Goal: Task Accomplishment & Management: Manage account settings

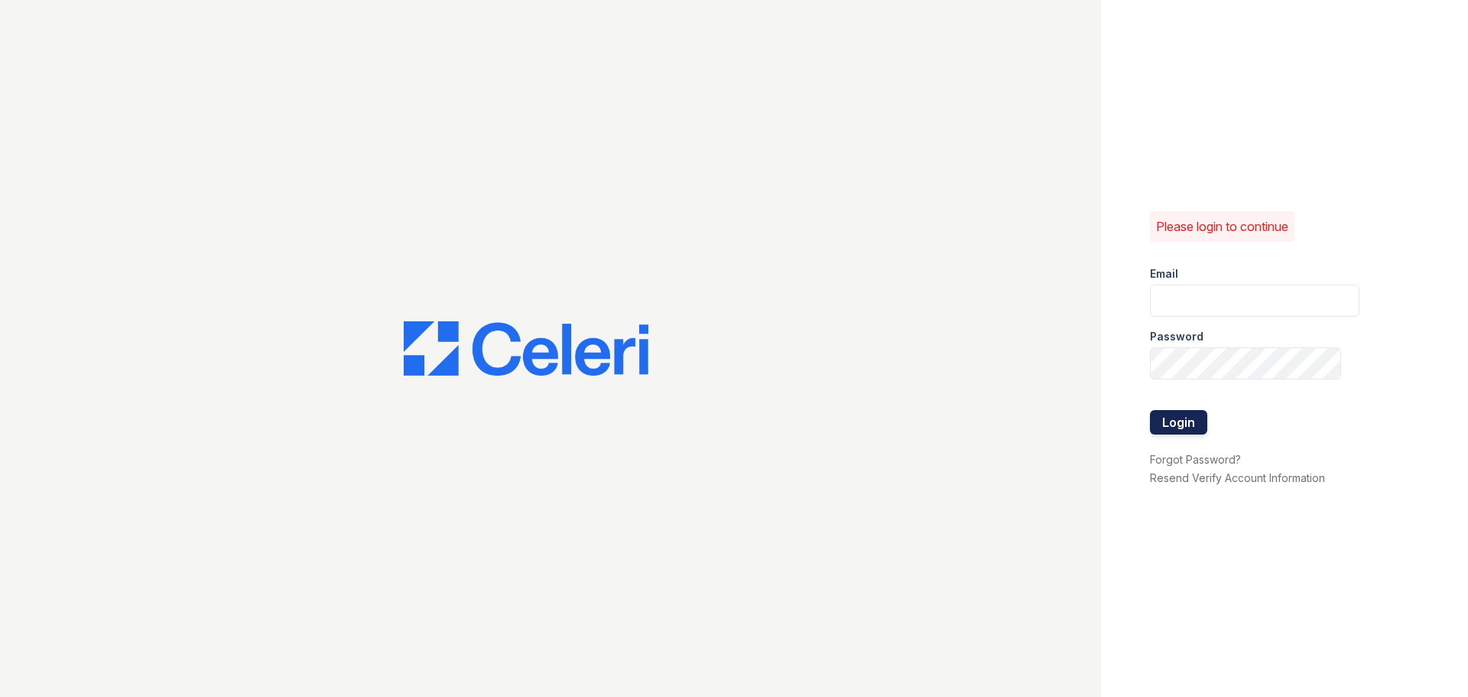
type input "[EMAIL_ADDRESS][DOMAIN_NAME]"
click at [1178, 418] on button "Login" at bounding box center [1178, 422] width 57 height 24
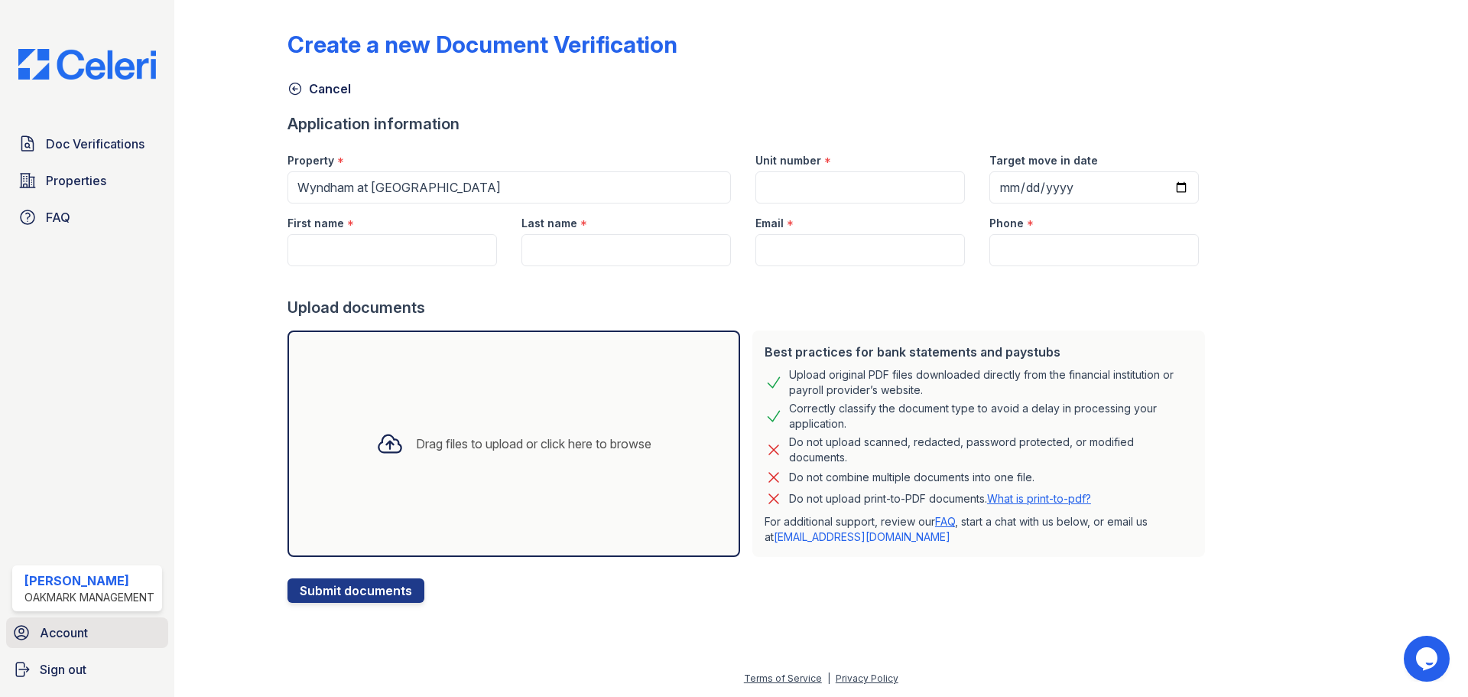
click at [57, 643] on link "Account" at bounding box center [87, 632] width 162 height 31
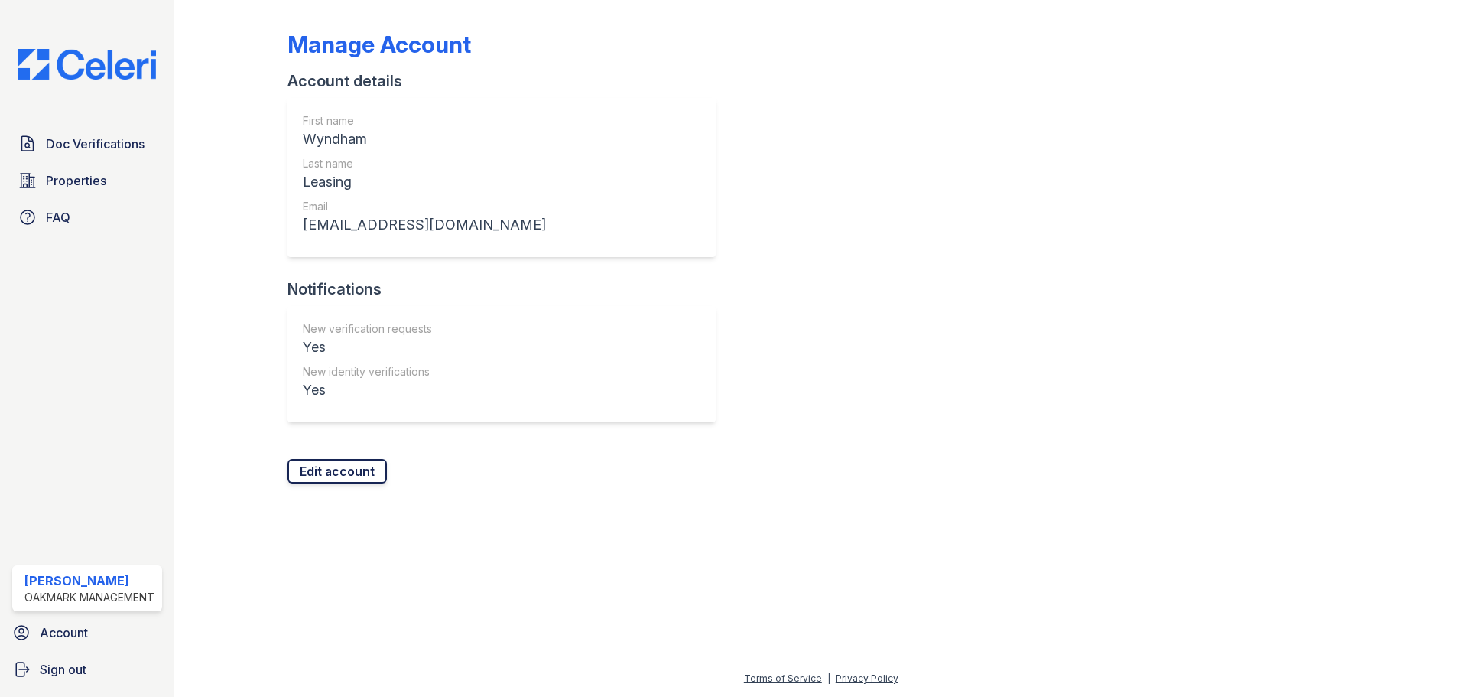
click at [304, 461] on link "Edit account" at bounding box center [337, 471] width 99 height 24
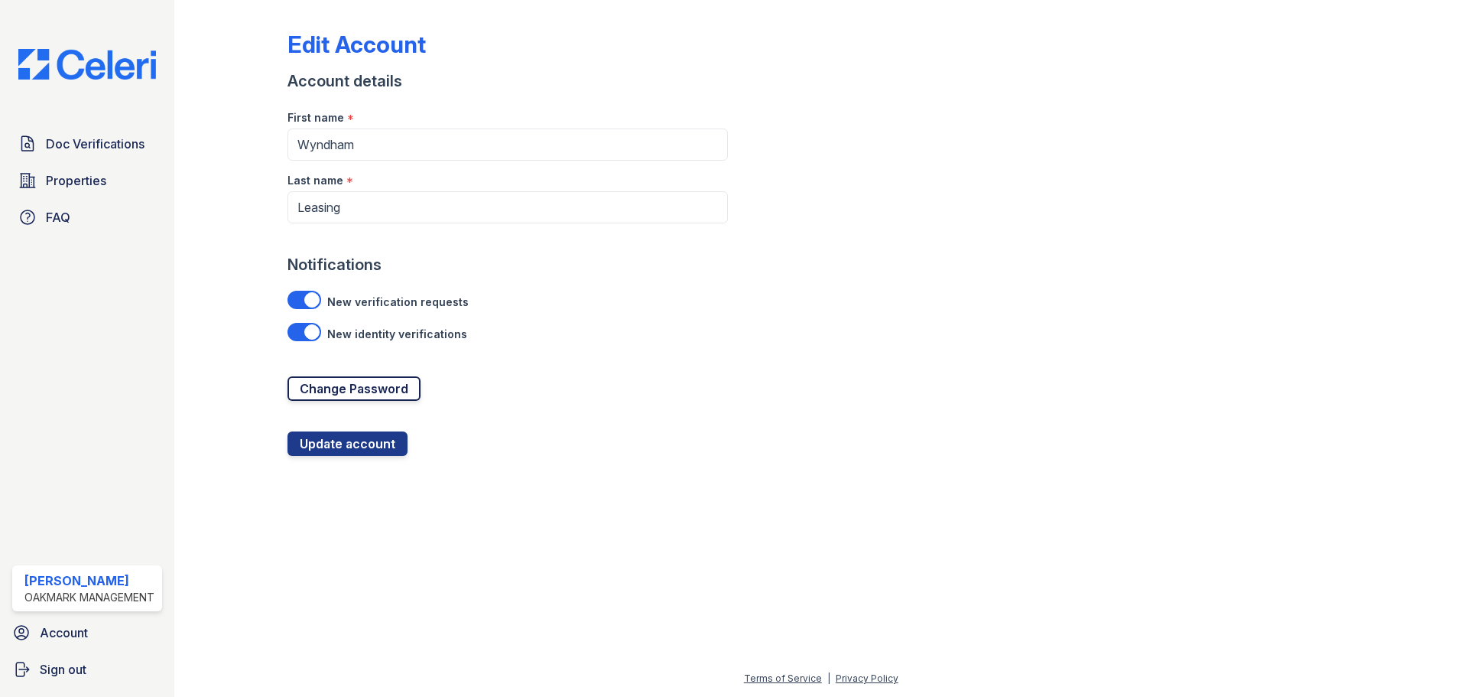
click at [367, 386] on link "Change Password" at bounding box center [354, 388] width 133 height 24
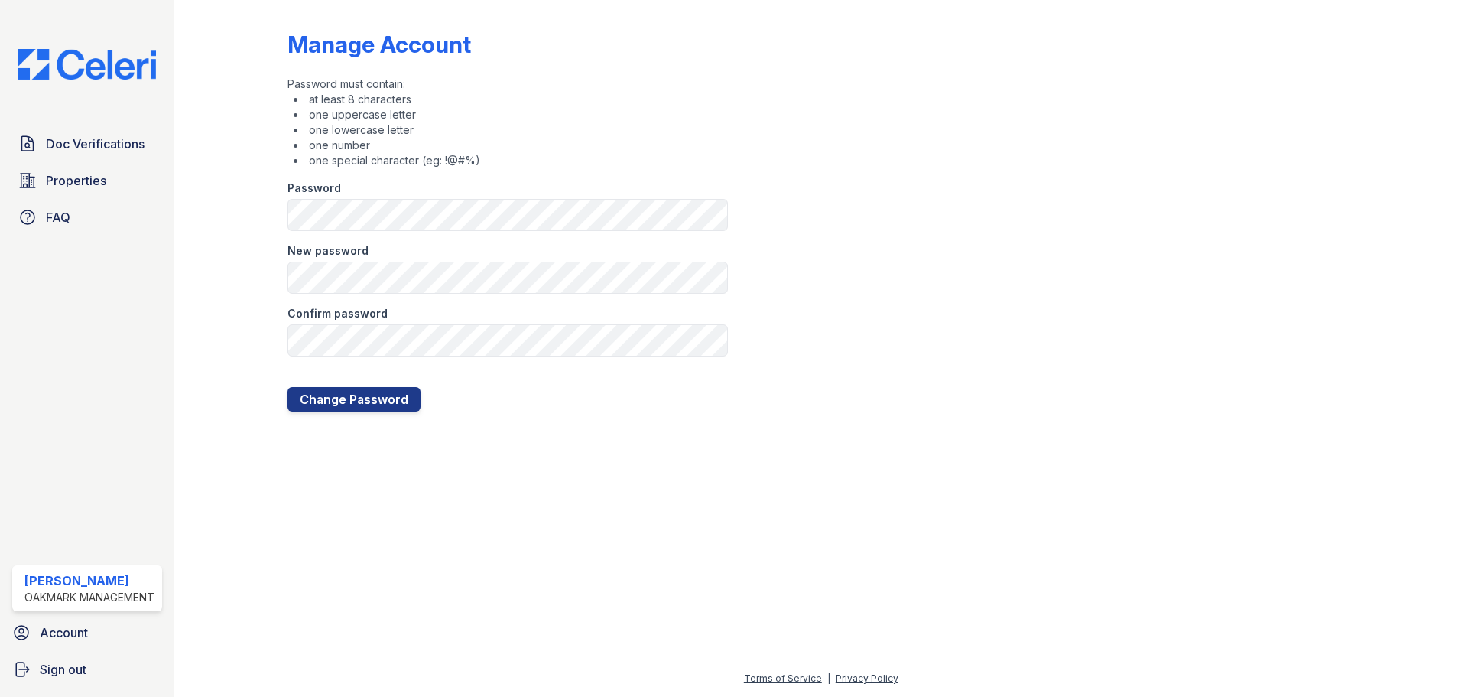
click at [352, 193] on div "Password" at bounding box center [508, 183] width 441 height 31
click at [92, 80] on img at bounding box center [87, 64] width 162 height 31
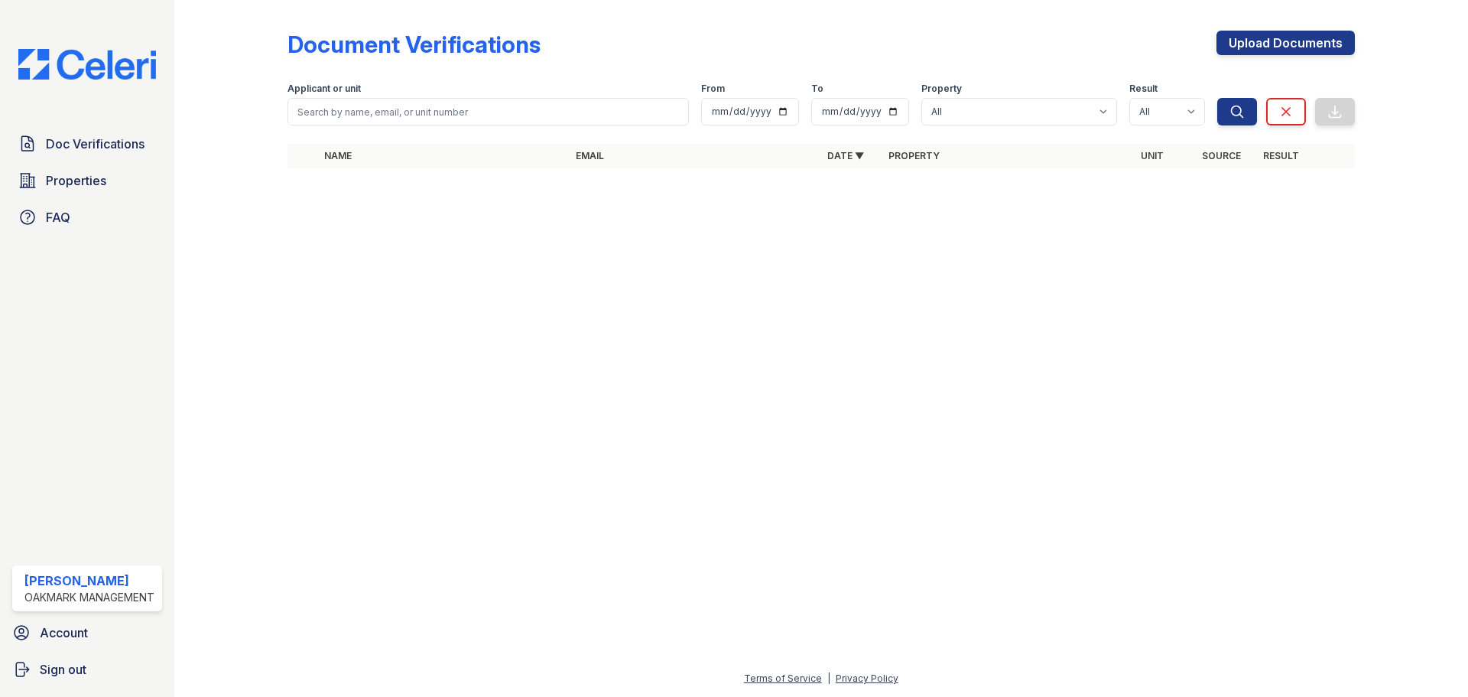
click at [88, 649] on div "Account Sign out" at bounding box center [87, 657] width 162 height 80
click at [93, 633] on link "Account" at bounding box center [87, 632] width 162 height 31
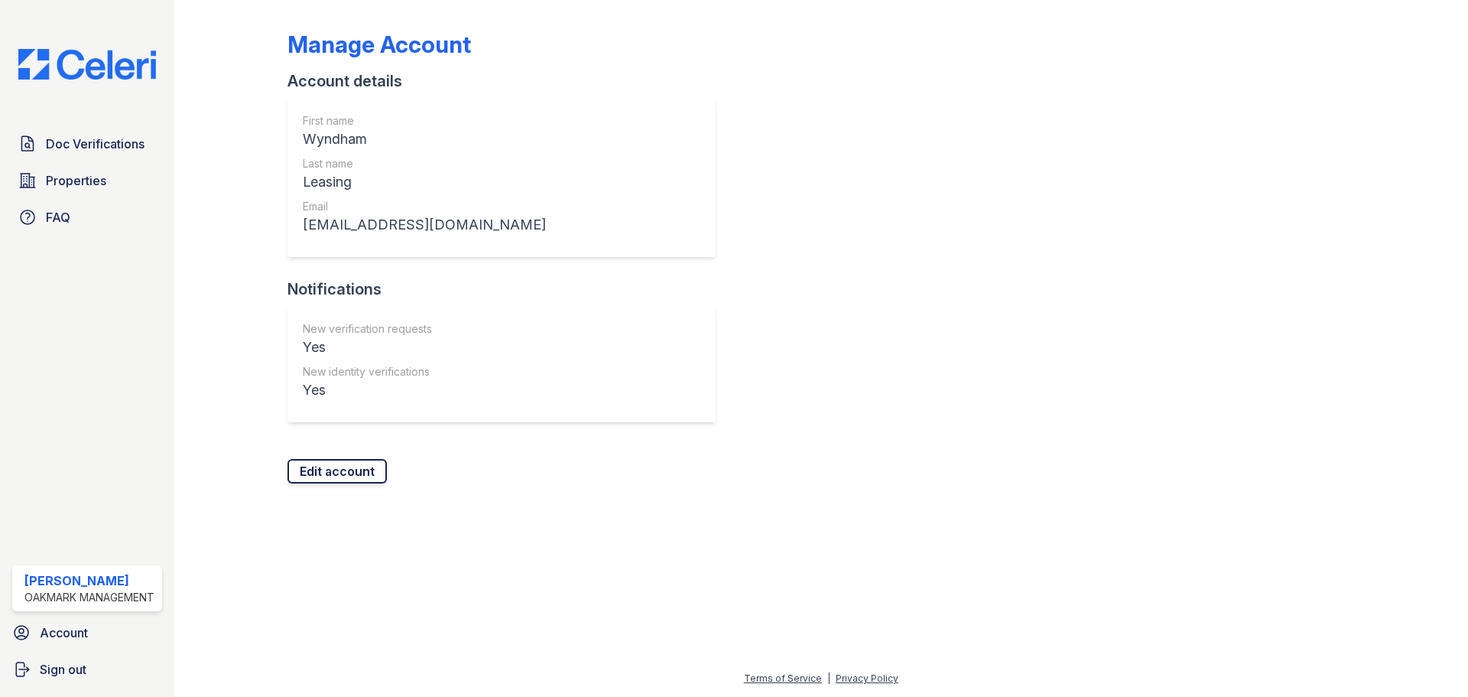
click at [359, 473] on link "Edit account" at bounding box center [337, 471] width 99 height 24
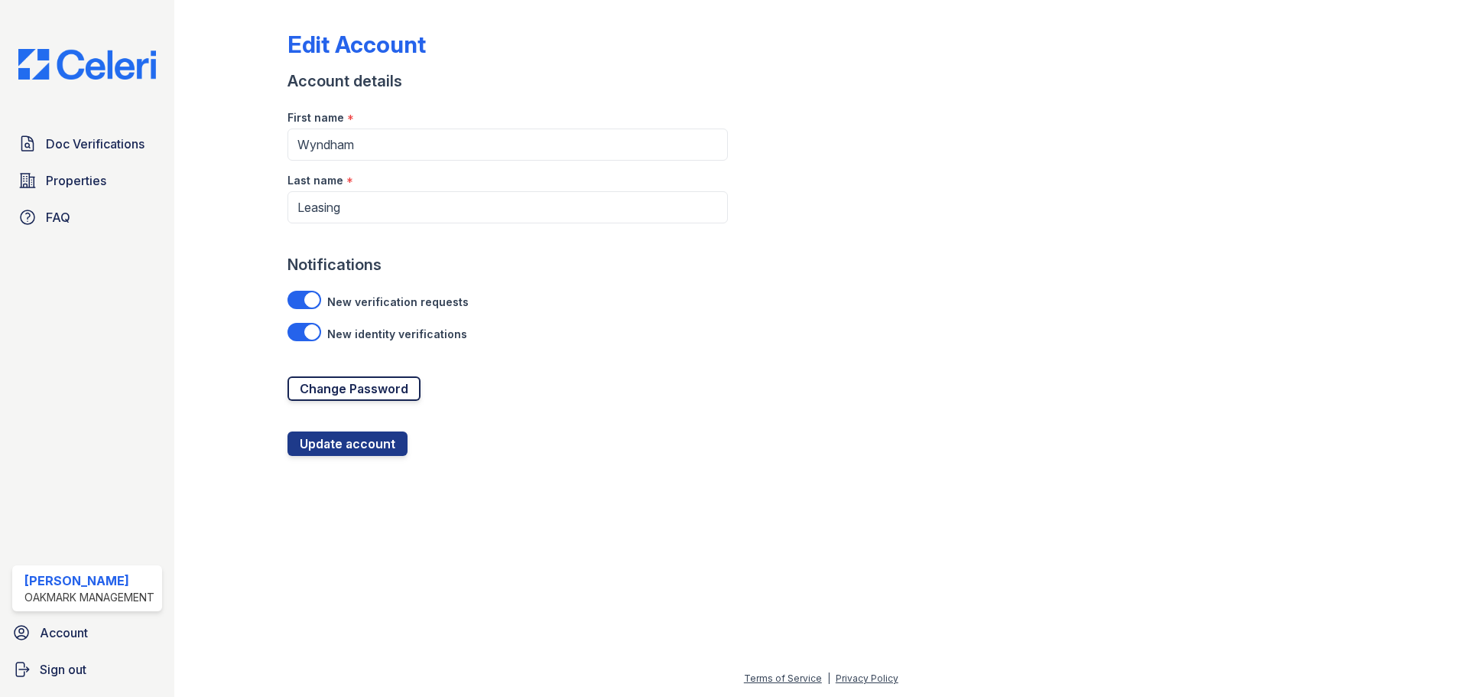
click at [362, 397] on link "Change Password" at bounding box center [354, 388] width 133 height 24
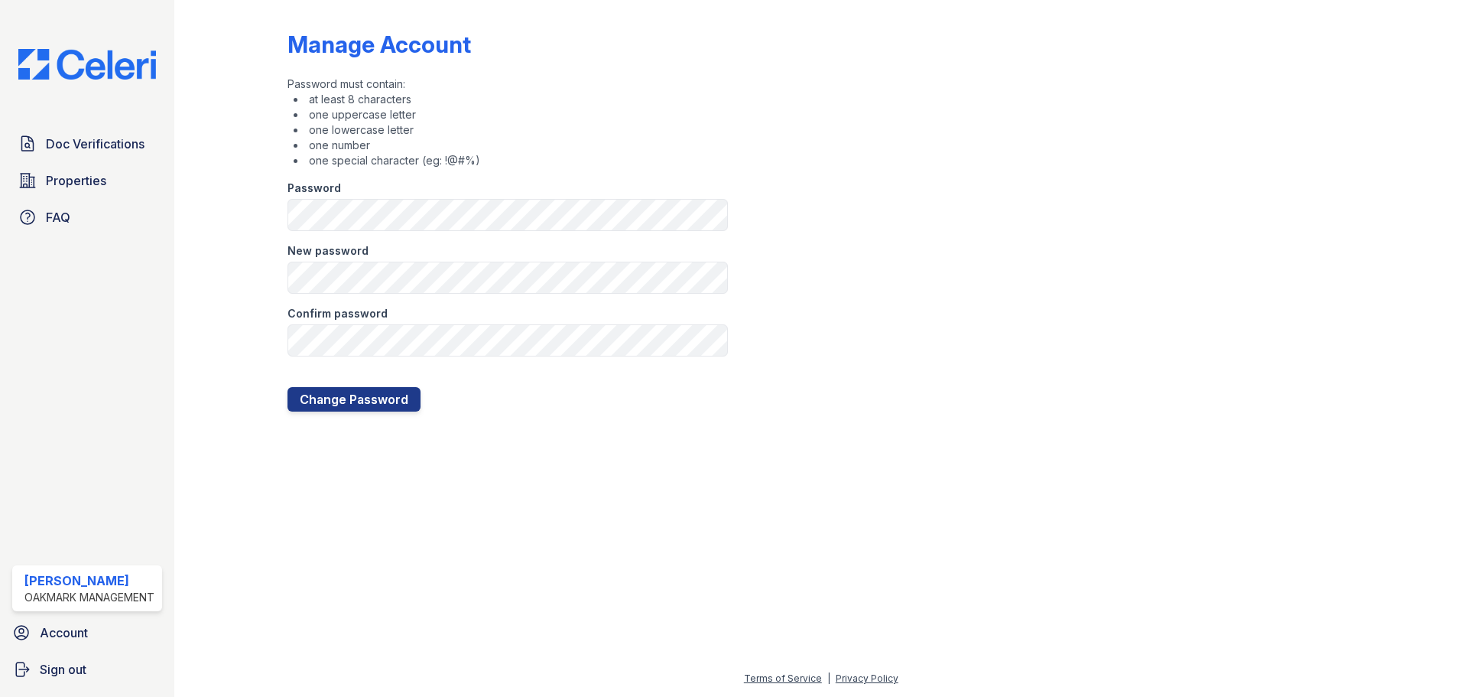
click at [476, 646] on div at bounding box center [821, 552] width 1245 height 233
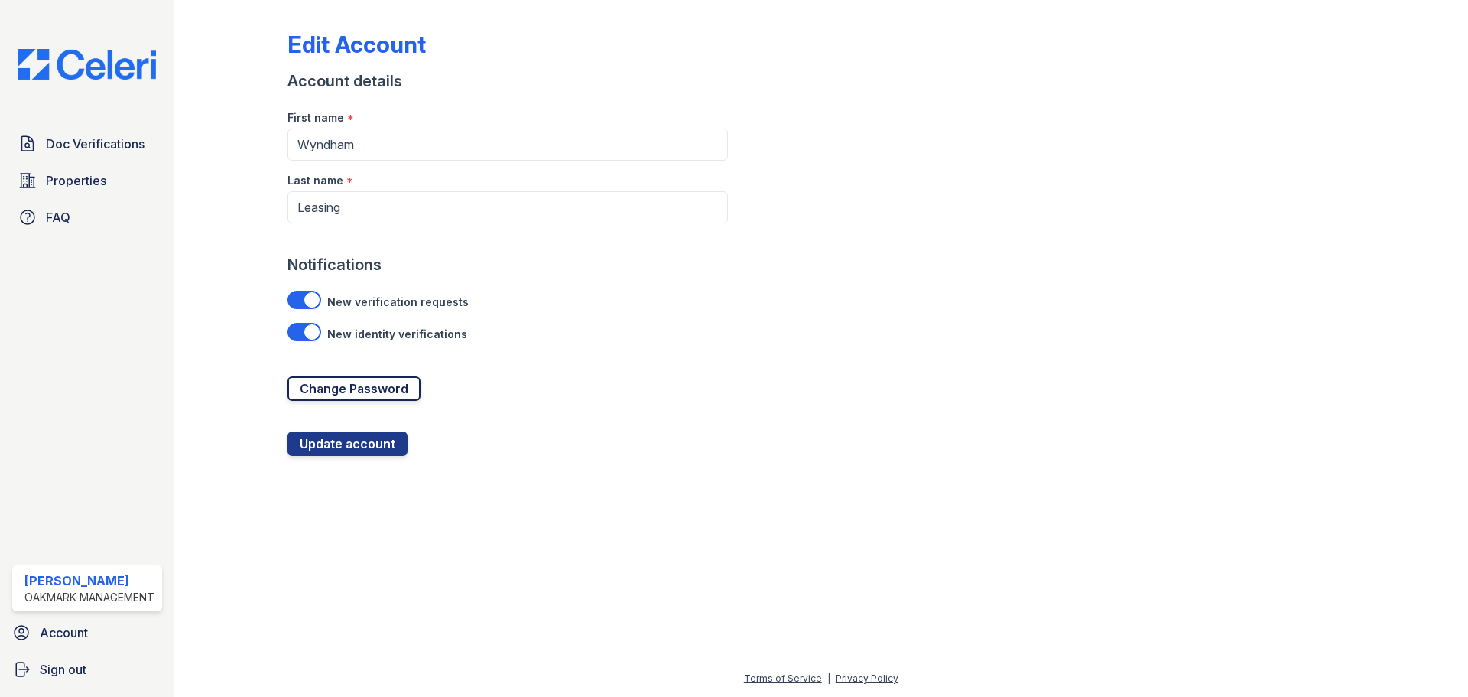
click at [390, 392] on link "Change Password" at bounding box center [354, 388] width 133 height 24
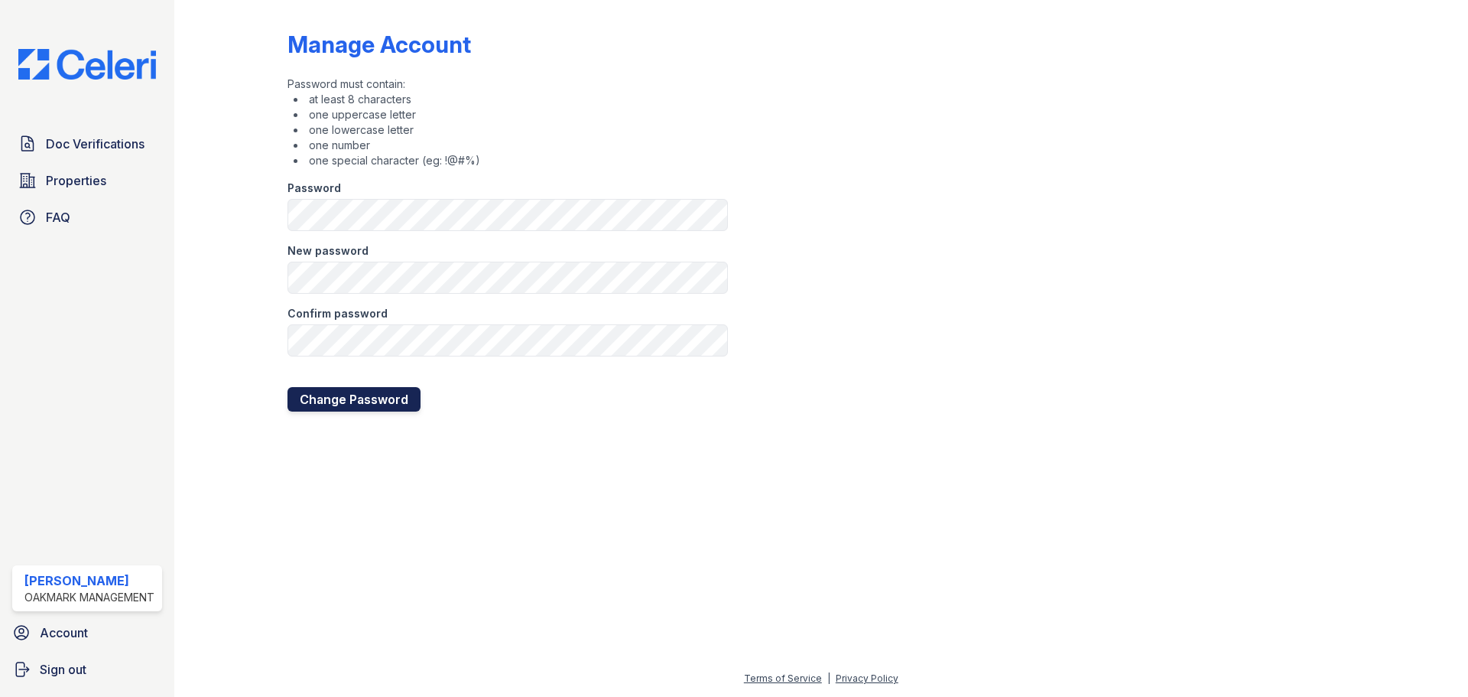
click at [333, 403] on button "Change Password" at bounding box center [354, 399] width 133 height 24
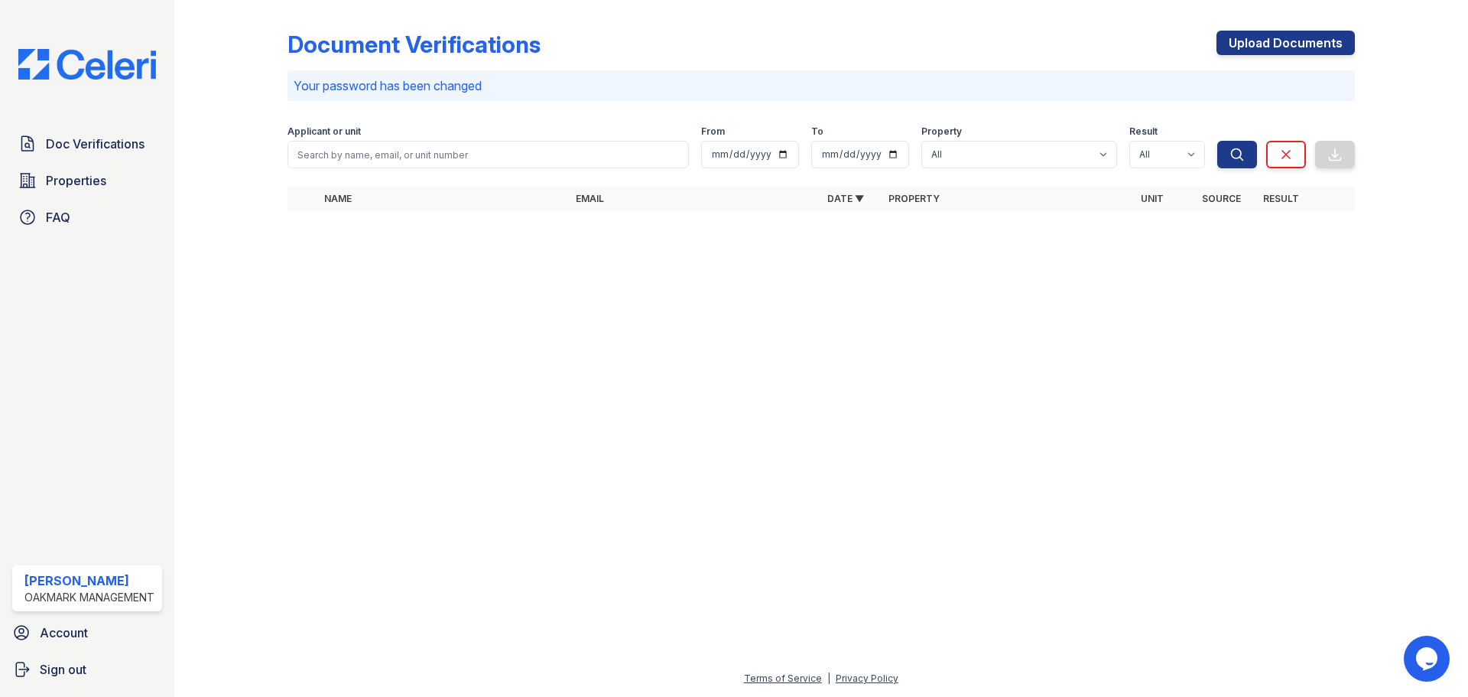
click at [785, 541] on div at bounding box center [821, 460] width 1245 height 418
click at [93, 77] on img at bounding box center [87, 64] width 162 height 31
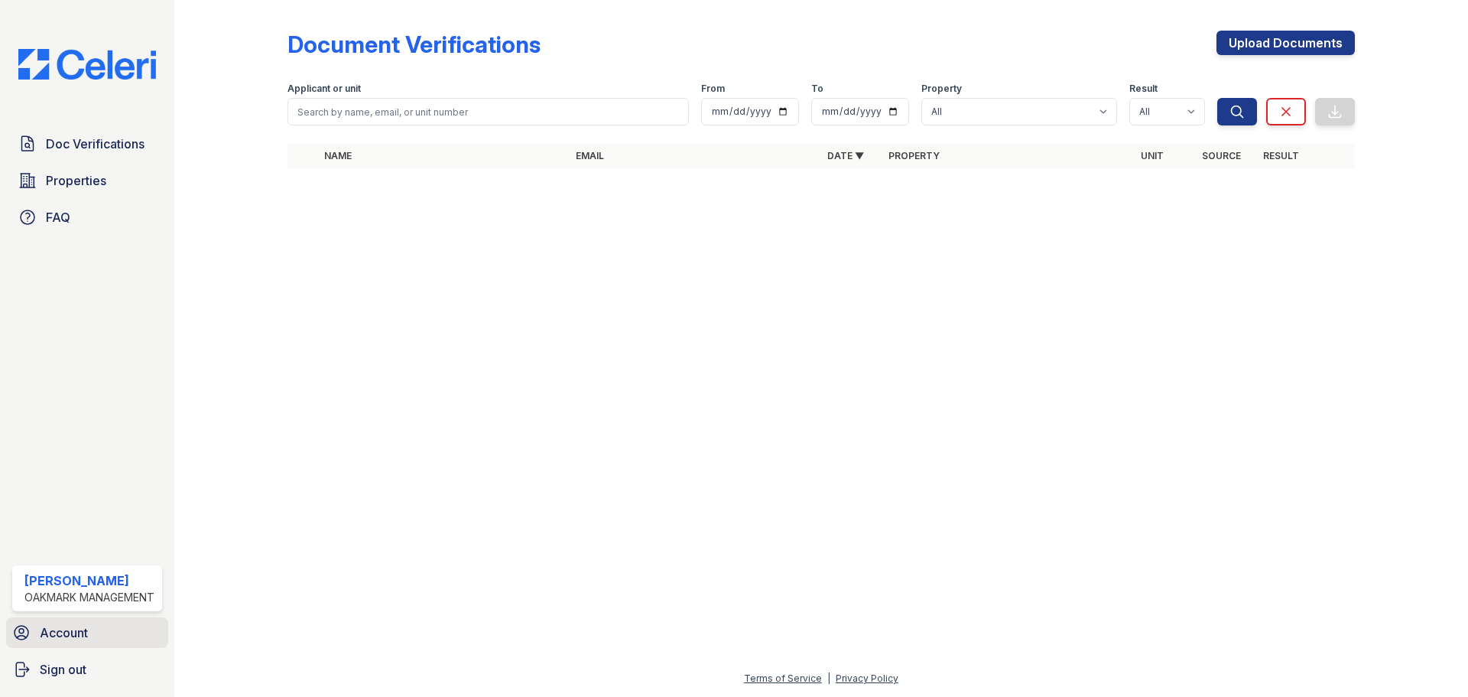
click at [34, 626] on link "Account" at bounding box center [87, 632] width 162 height 31
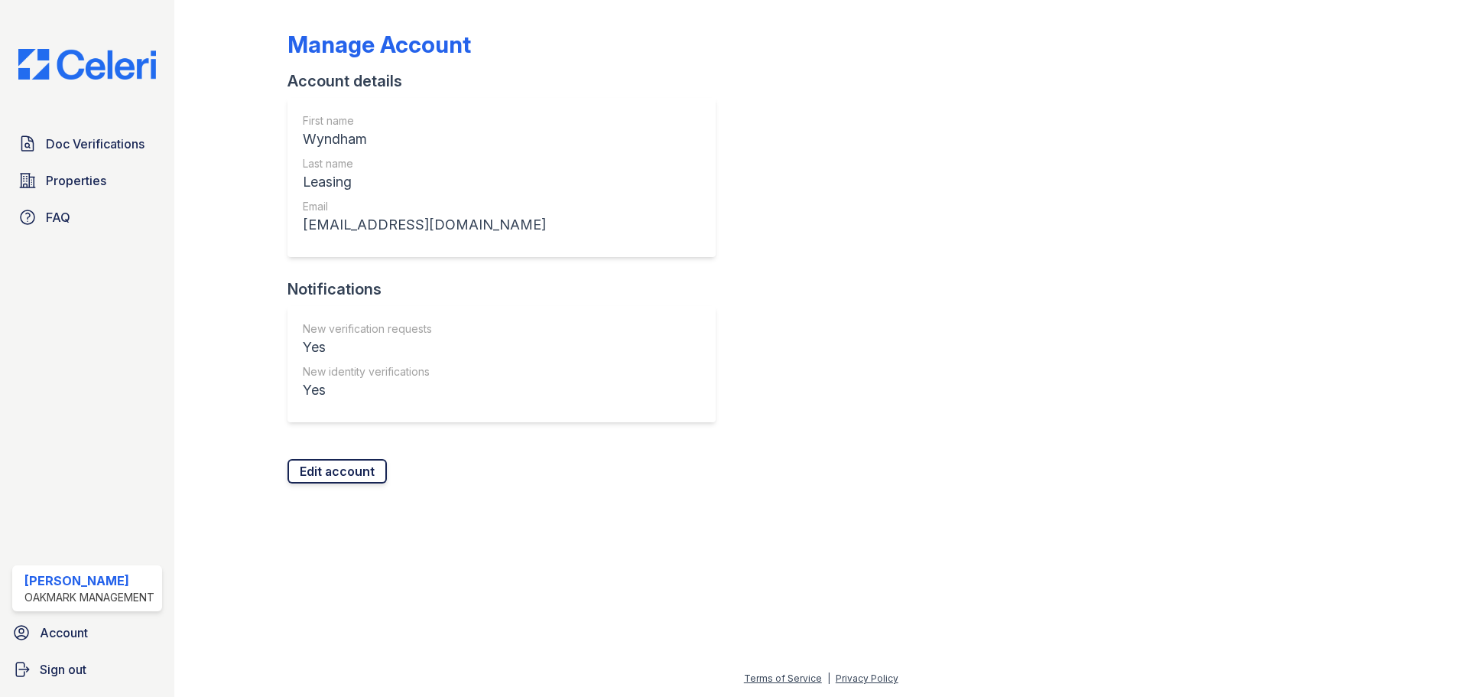
click at [313, 467] on link "Edit account" at bounding box center [337, 471] width 99 height 24
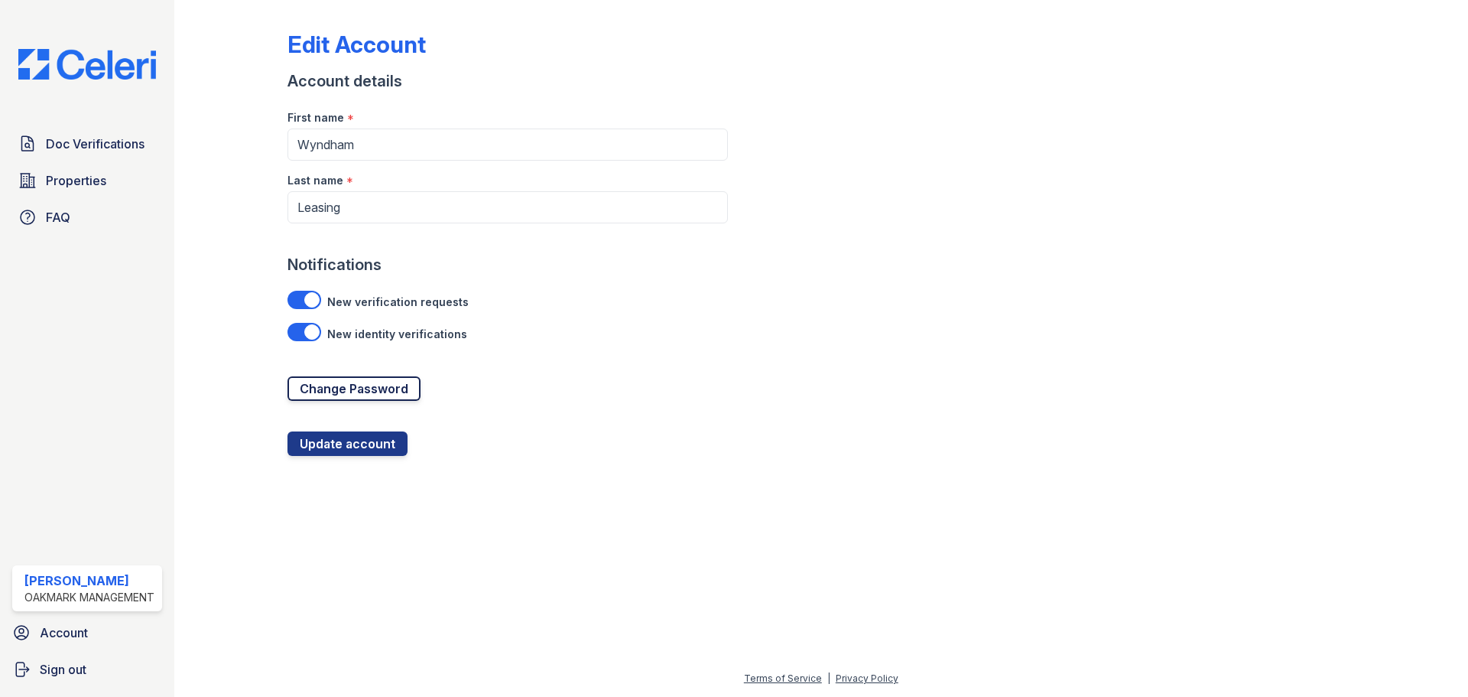
click at [356, 389] on link "Change Password" at bounding box center [354, 388] width 133 height 24
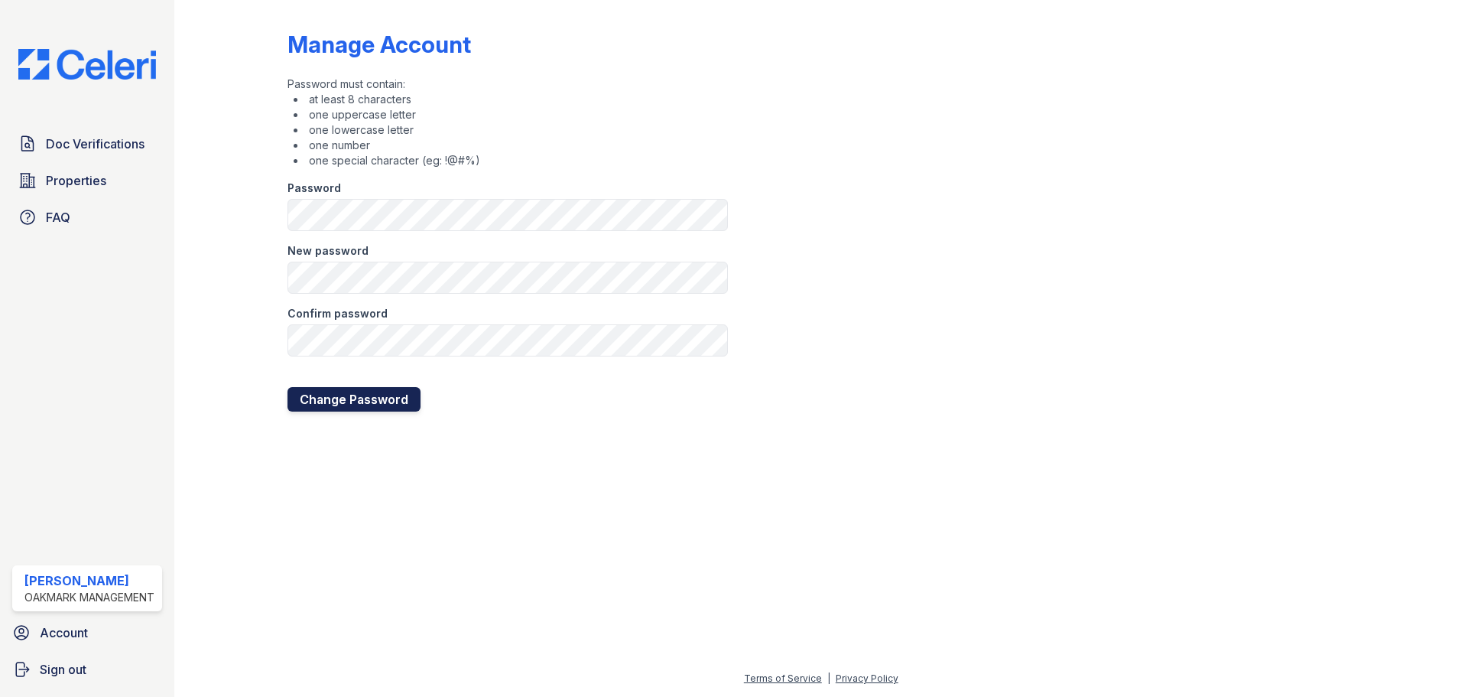
click at [326, 405] on button "Change Password" at bounding box center [354, 399] width 133 height 24
